Goal: Task Accomplishment & Management: Use online tool/utility

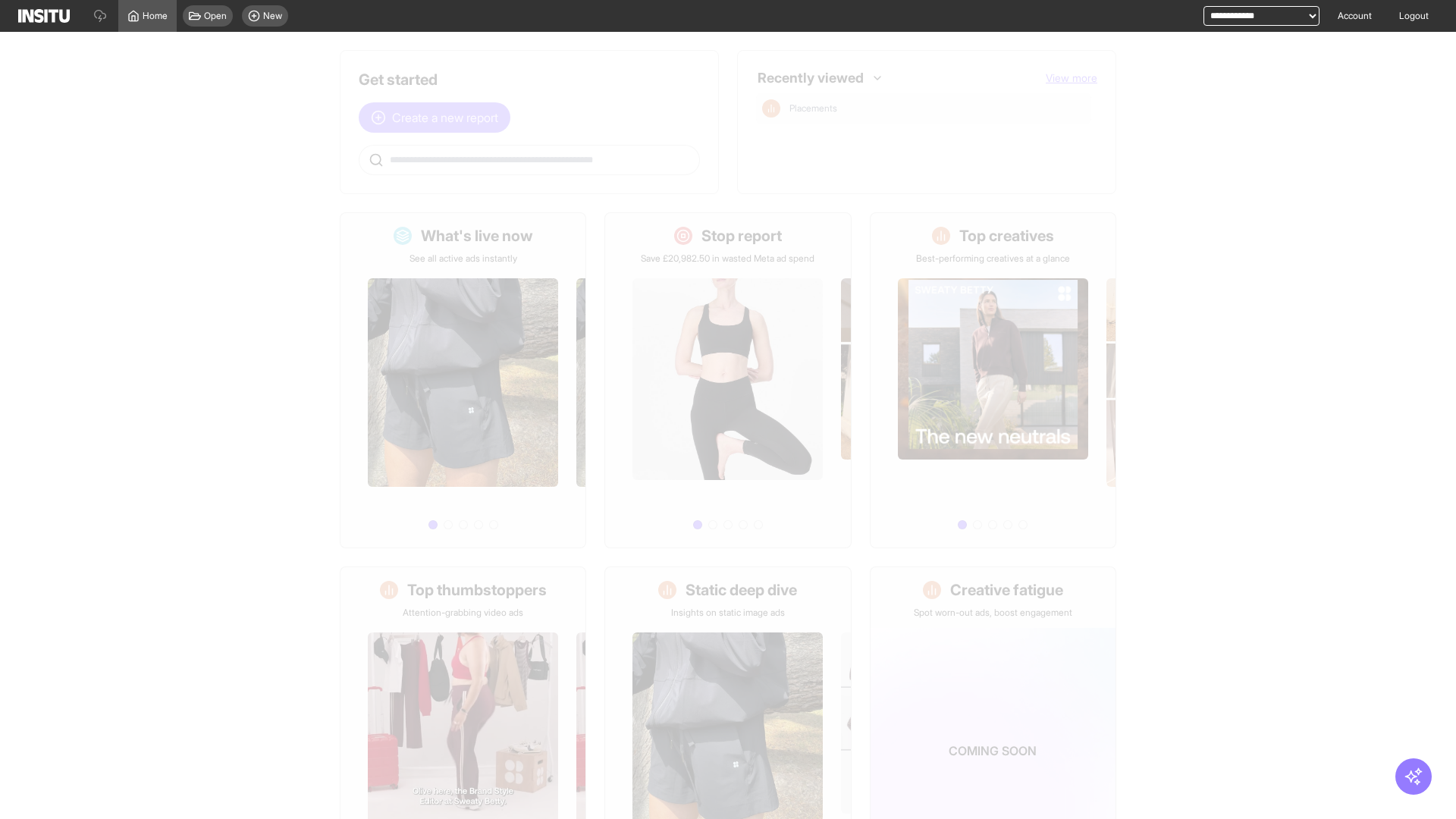
click at [438, 109] on span "Create a new report" at bounding box center [445, 117] width 106 height 18
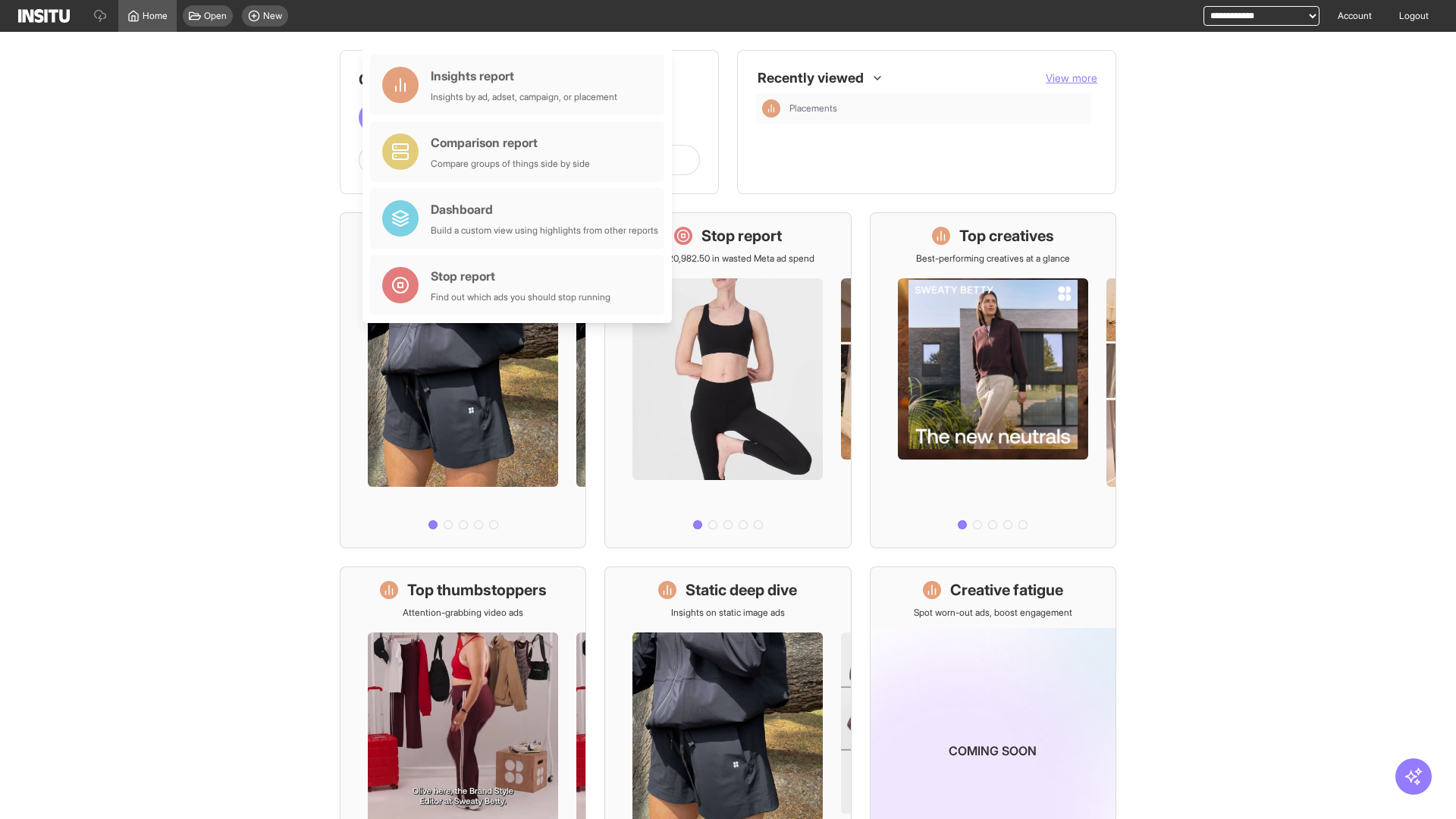
scroll to position [70, 0]
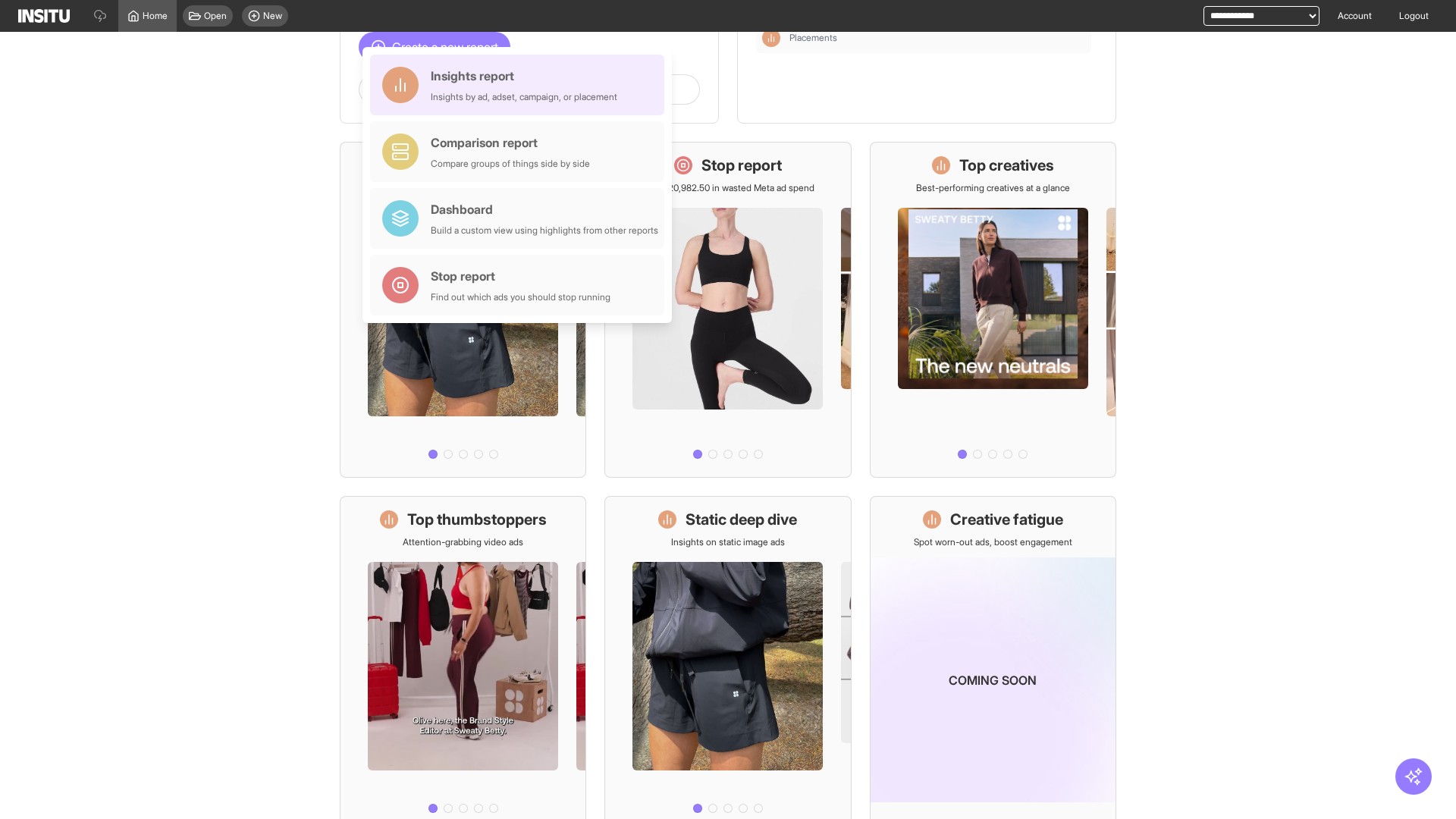
click at [521, 85] on div "Insights report Insights by ad, adset, campaign, or placement" at bounding box center [524, 85] width 187 height 36
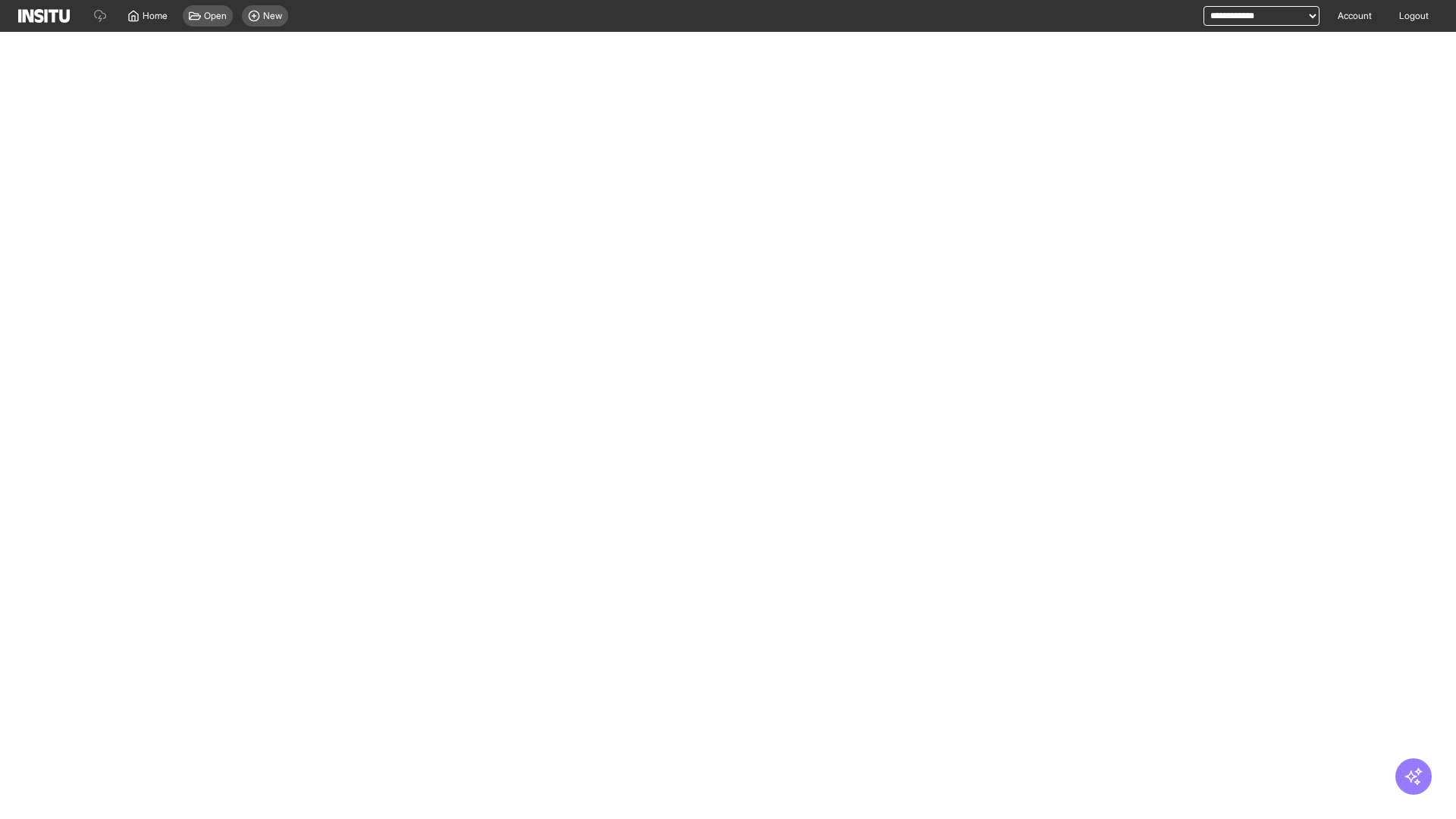
select select "**"
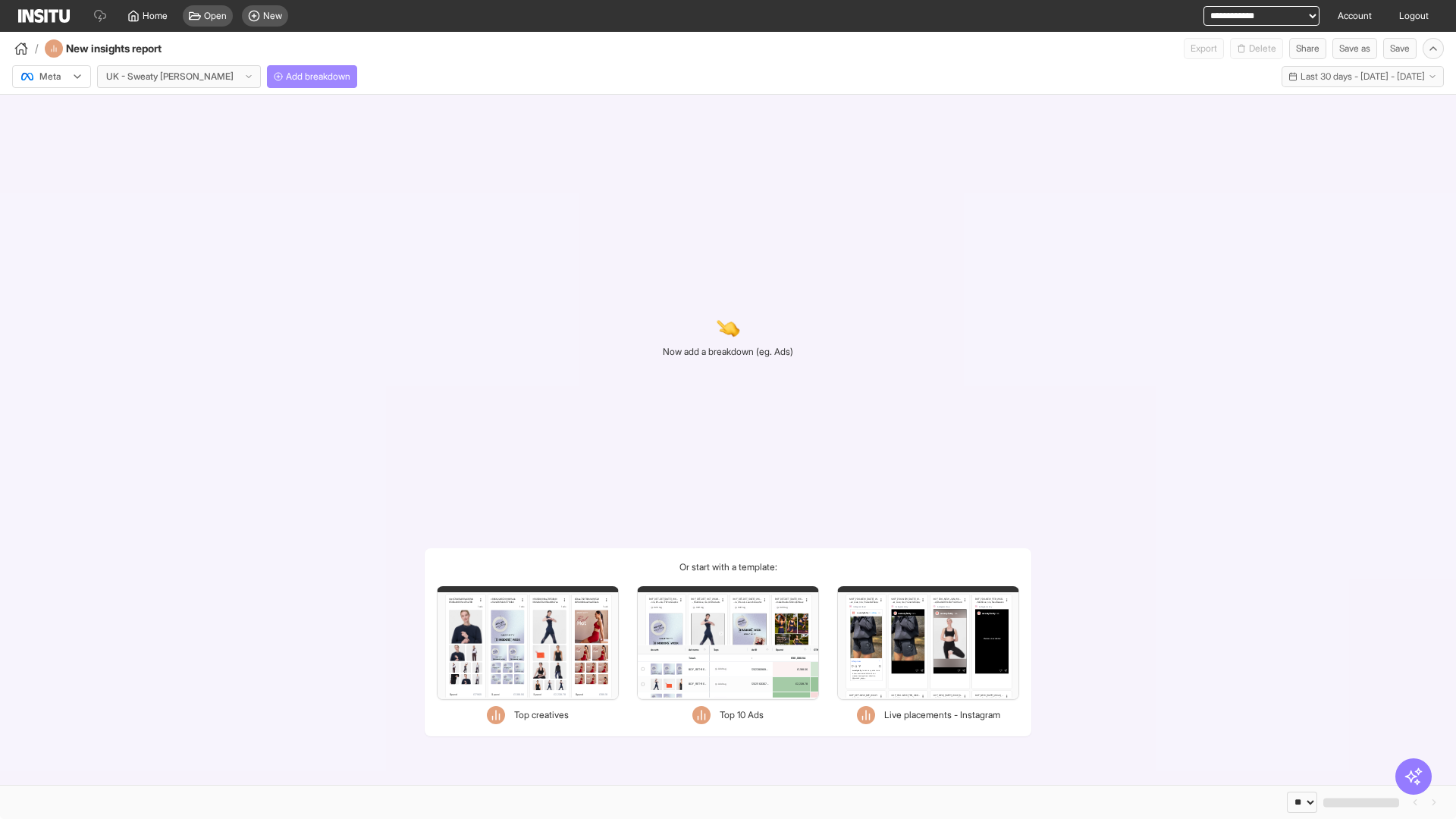
click at [286, 76] on span "Add breakdown" at bounding box center [318, 76] width 65 height 12
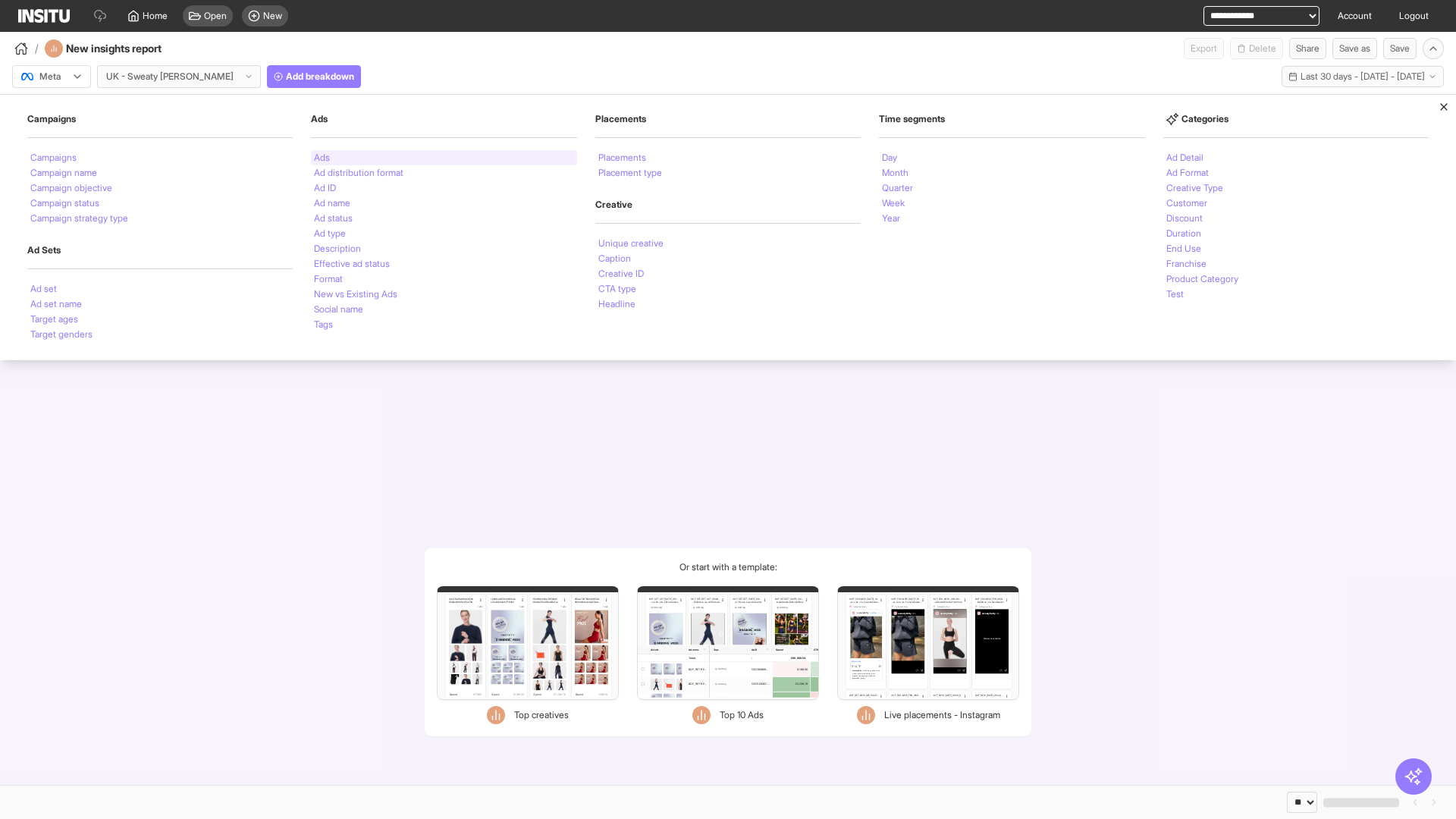
click at [322, 158] on li "Ads" at bounding box center [322, 157] width 16 height 9
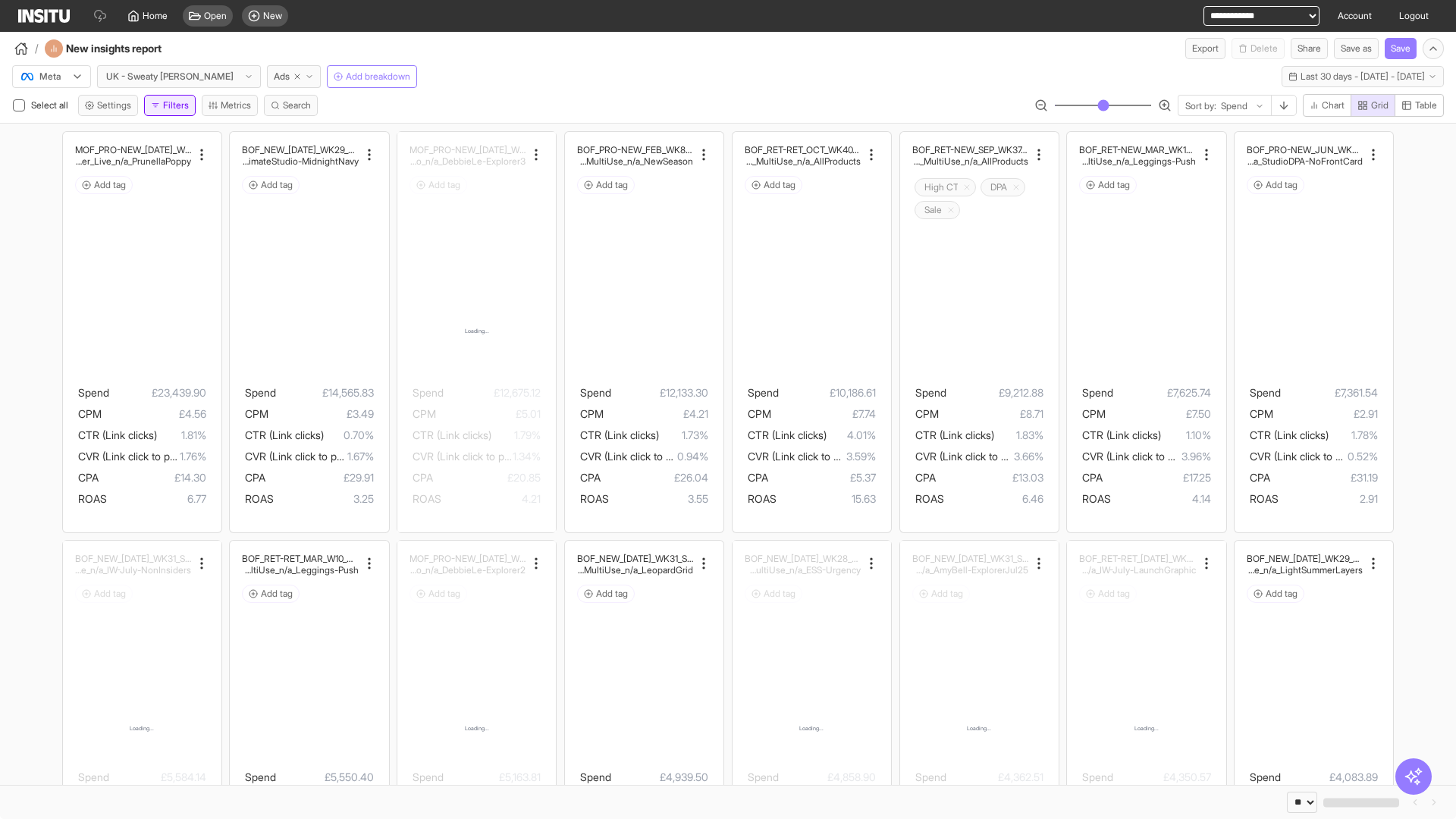
click at [173, 105] on button "Filters" at bounding box center [170, 105] width 52 height 21
